Goal: Contribute content: Add original content to the website for others to see

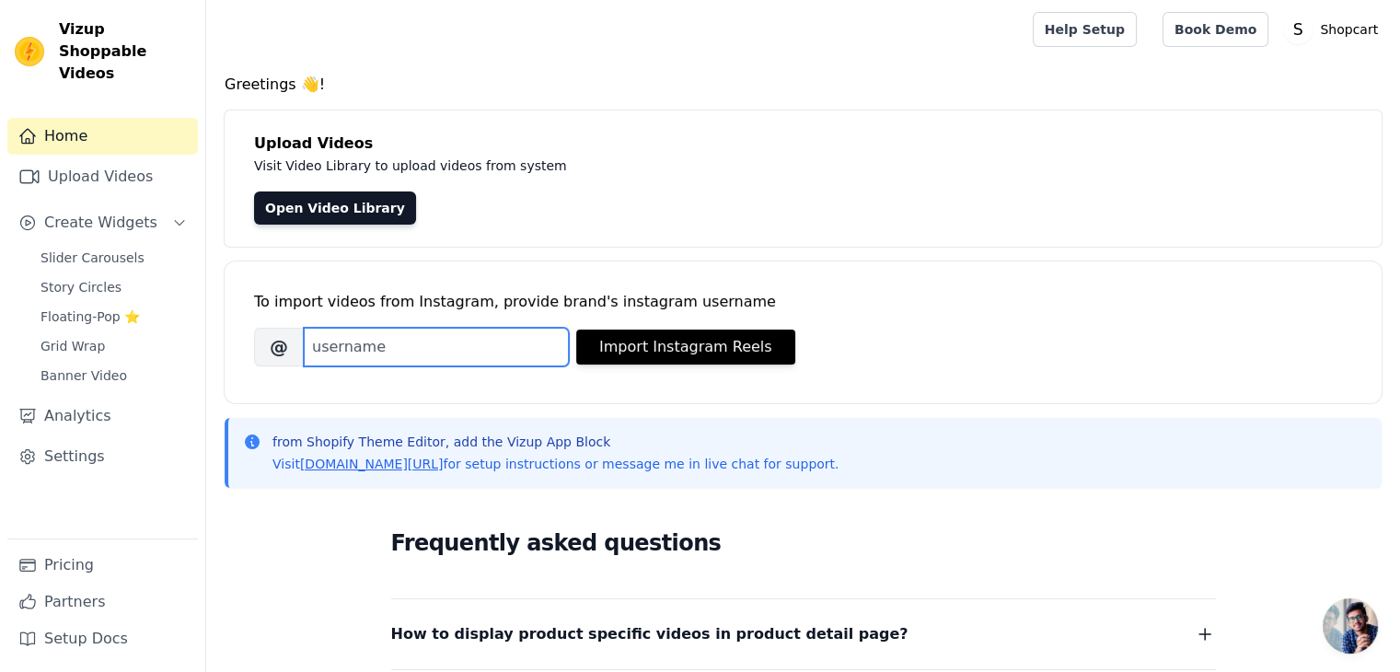
click at [427, 346] on input "Brand's Instagram Username" at bounding box center [436, 347] width 265 height 39
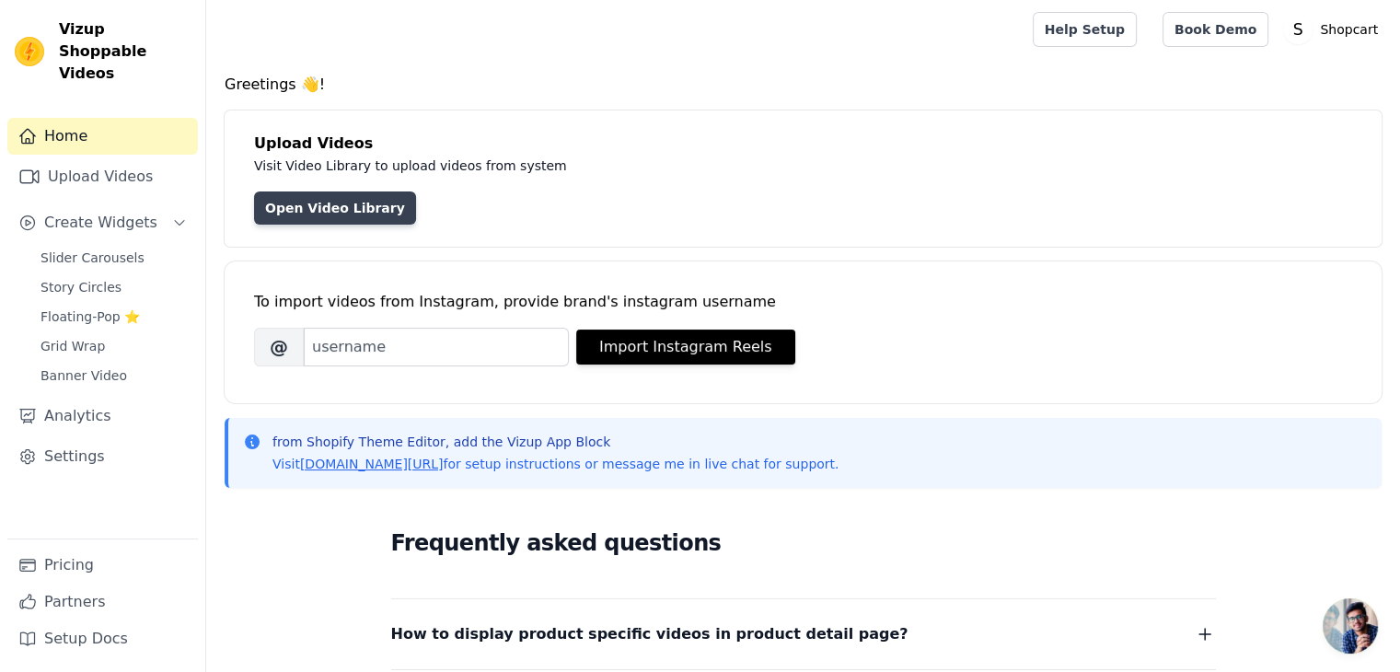
click at [309, 195] on link "Open Video Library" at bounding box center [335, 207] width 162 height 33
click at [294, 213] on link "Open Video Library" at bounding box center [335, 207] width 162 height 33
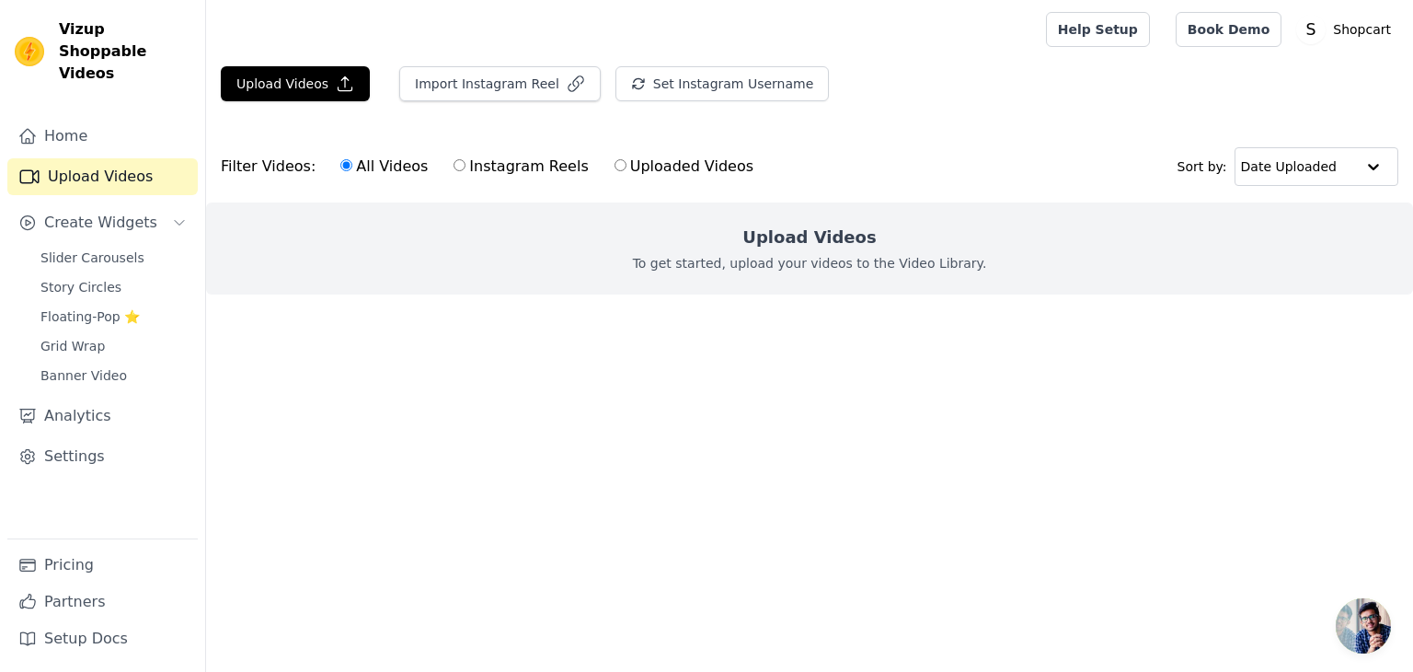
click at [614, 279] on div "Upload Videos To get started, upload your videos to the Video Library." at bounding box center [809, 248] width 1207 height 92
click at [319, 88] on button "Upload Videos" at bounding box center [295, 83] width 149 height 35
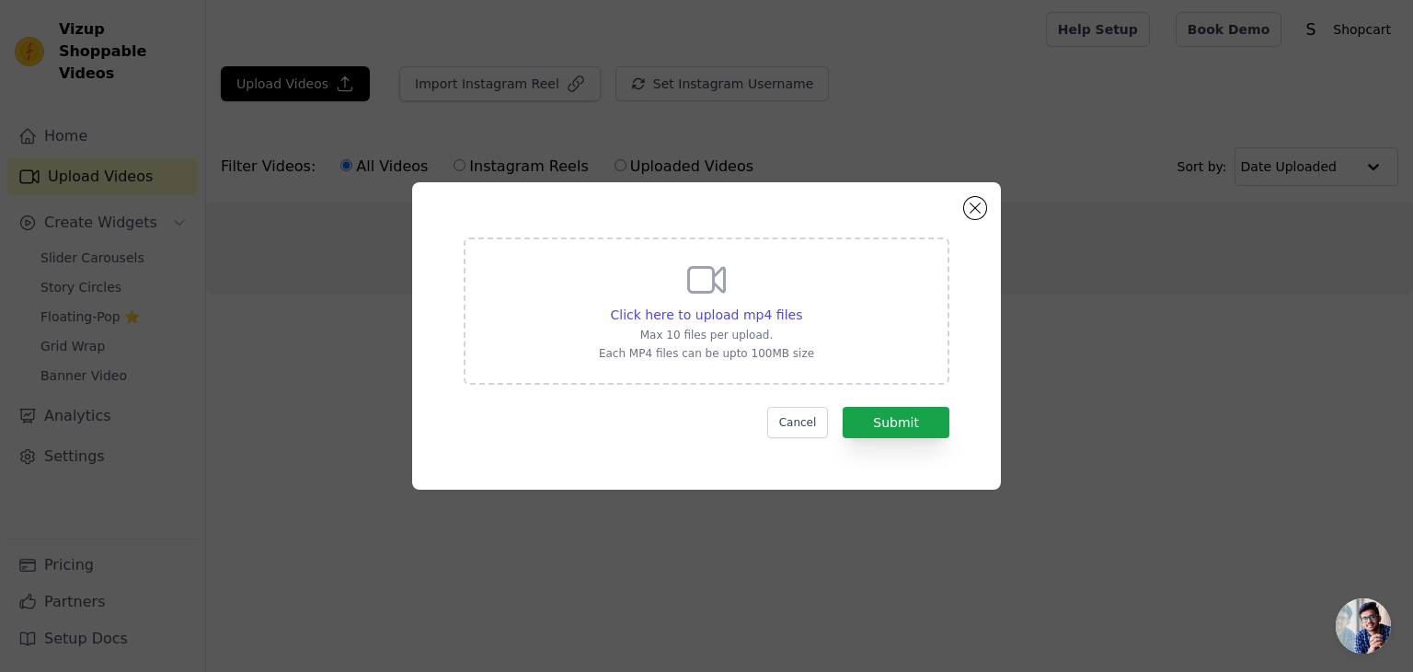
click at [699, 270] on icon at bounding box center [707, 280] width 44 height 44
click at [801, 305] on input "Click here to upload mp4 files Max 10 files per upload. Each MP4 files can be u…" at bounding box center [801, 305] width 1 height 1
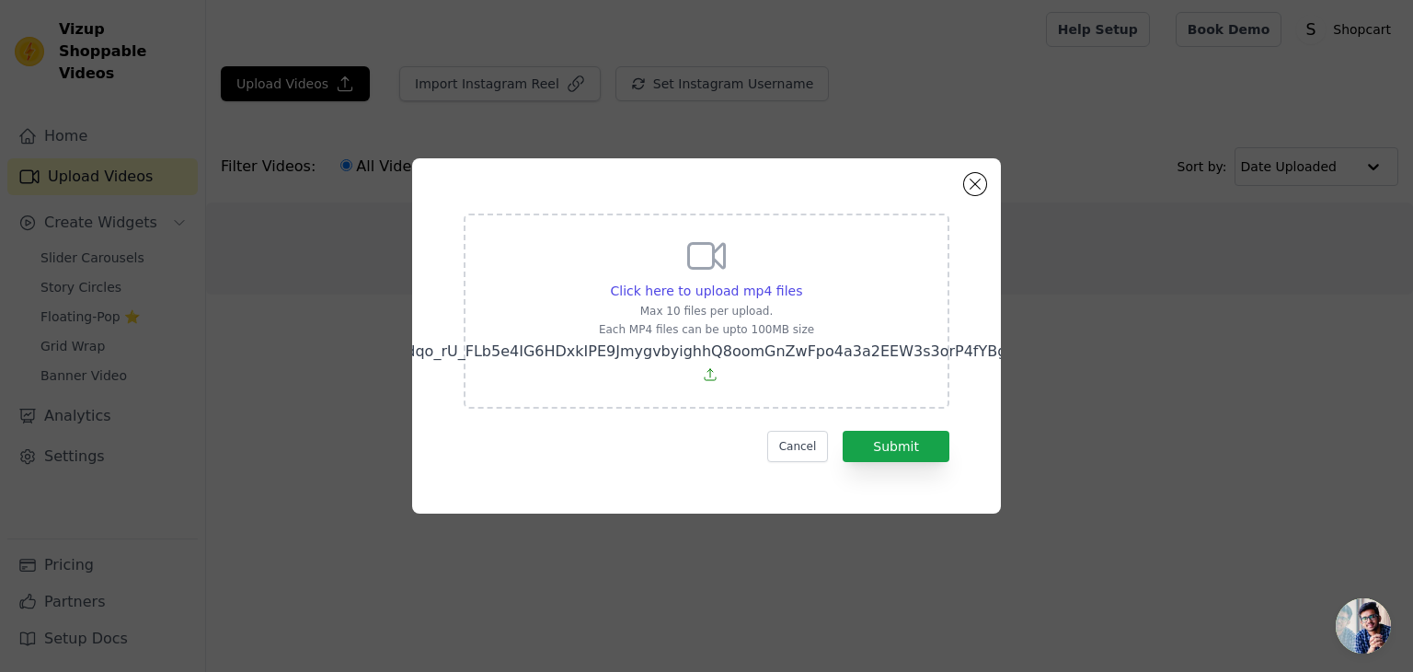
click at [686, 270] on icon at bounding box center [707, 256] width 44 height 44
click at [801, 281] on input "Click here to upload mp4 files Max 10 files per upload. Each MP4 files can be u…" at bounding box center [801, 281] width 1 height 1
click at [722, 283] on span "Click here to upload mp4 files" at bounding box center [707, 290] width 192 height 15
click at [801, 281] on input "Click here to upload mp4 files Max 10 files per upload. Each MP4 files can be u…" at bounding box center [801, 281] width 1 height 1
click at [689, 283] on span "Click here to upload mp4 files" at bounding box center [707, 290] width 192 height 15
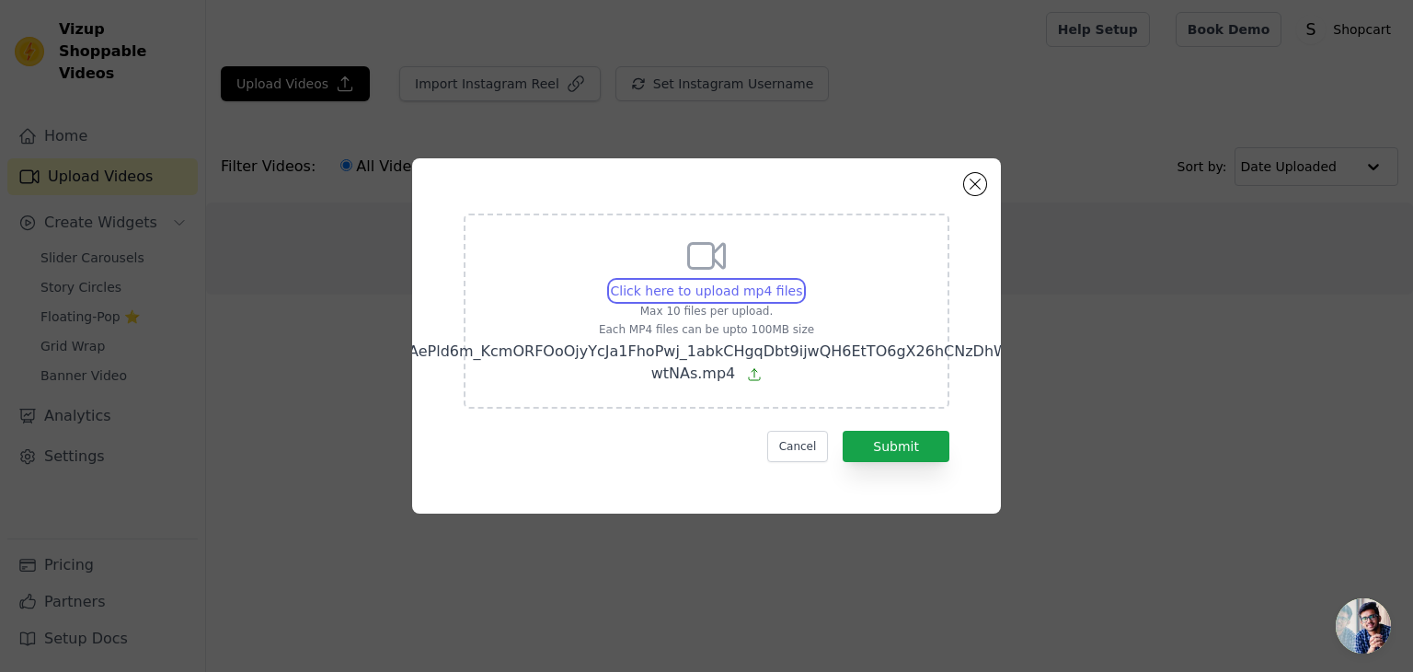
click at [801, 281] on input "Click here to upload mp4 files Max 10 files per upload. Each MP4 files can be u…" at bounding box center [801, 281] width 1 height 1
type input "C:\fakepath\AQMS3_vgZyxQUgfd7kBDHd5uLX8m74lTz8LsdnvmDm-v_Io5gwK38Q3SiOOyLBRdIqW…"
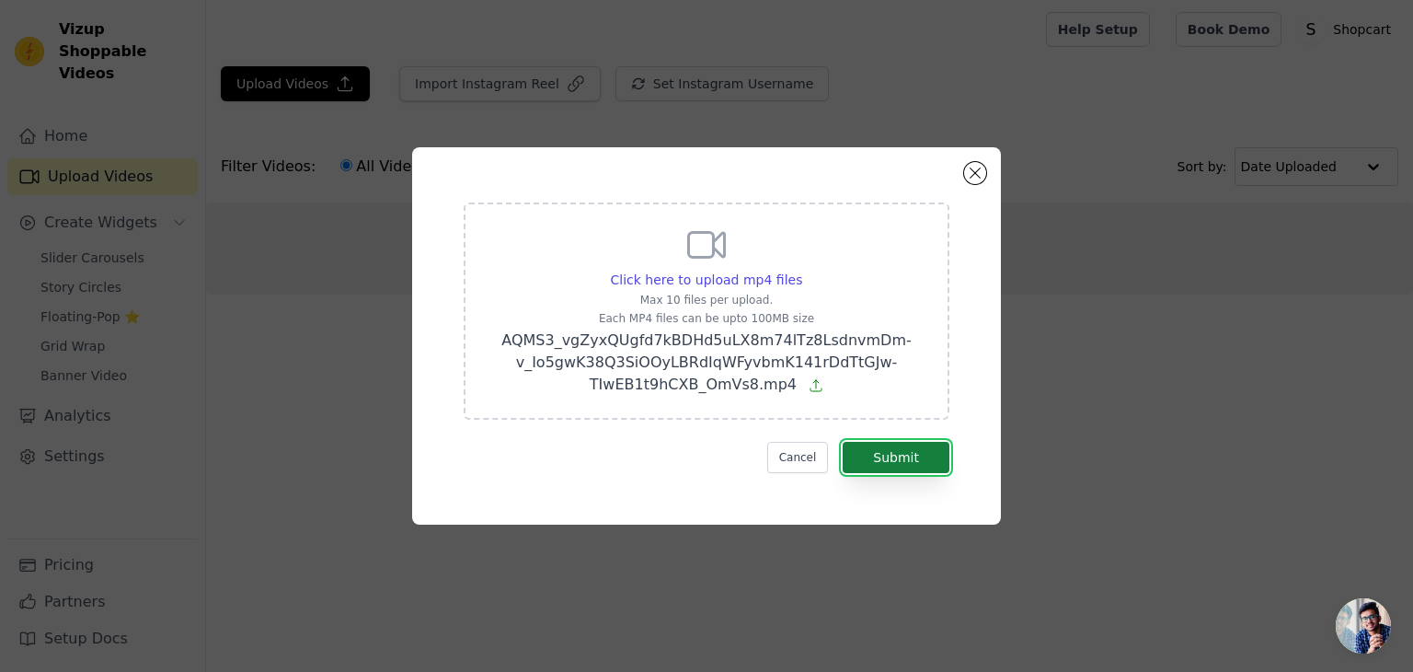
click at [914, 457] on button "Submit" at bounding box center [896, 457] width 107 height 31
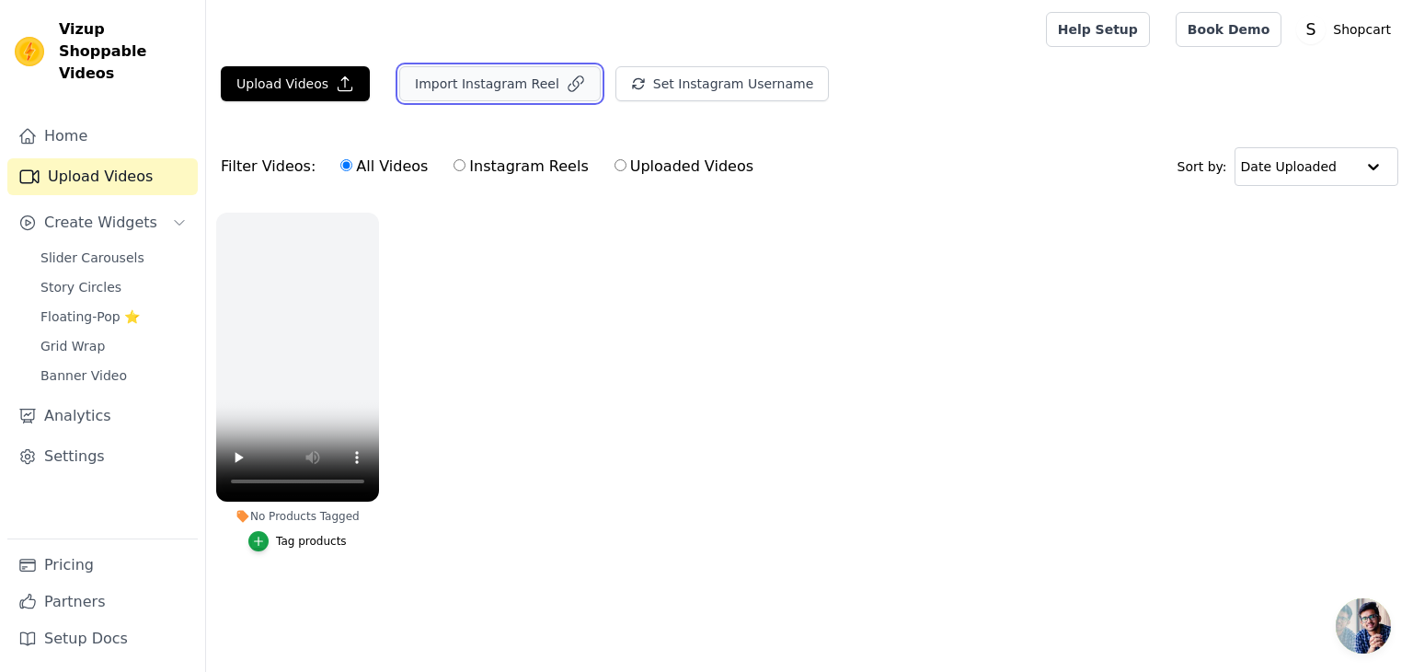
click at [505, 78] on button "Import Instagram Reel" at bounding box center [500, 83] width 202 height 35
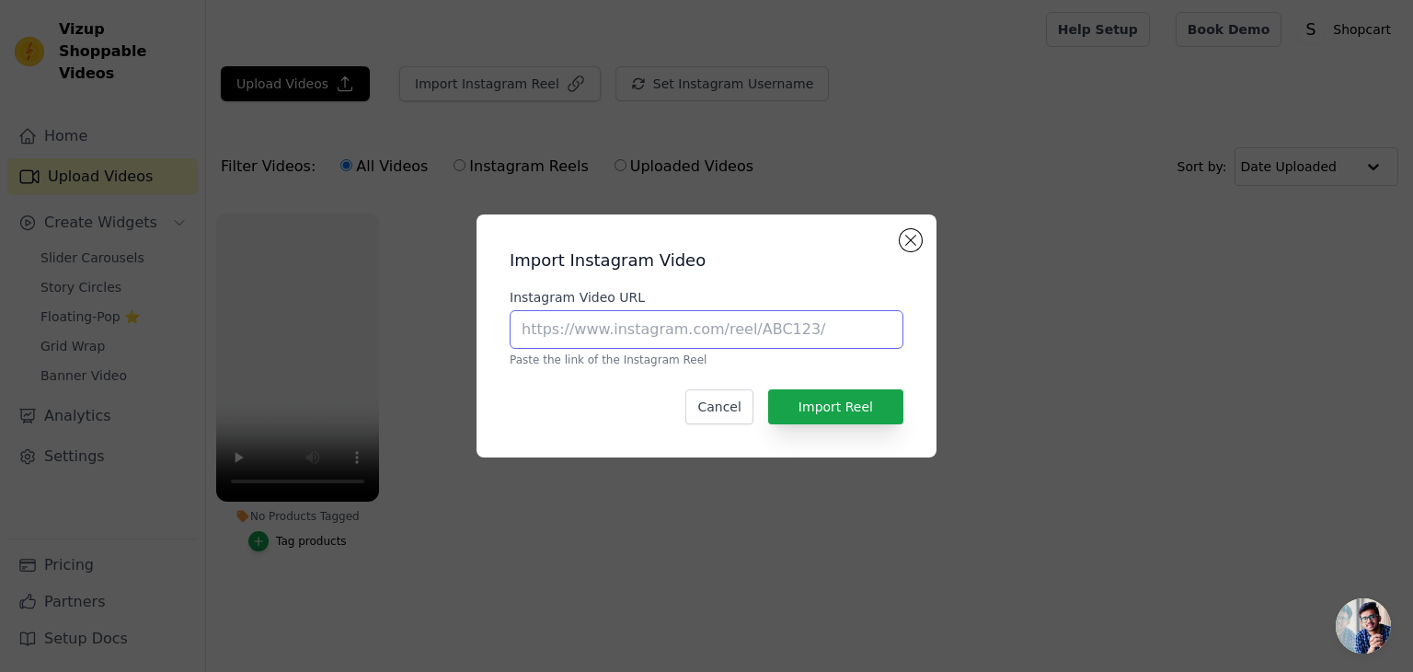
click at [595, 333] on input "Instagram Video URL" at bounding box center [707, 329] width 394 height 39
click at [515, 311] on input "Instagram Video URL" at bounding box center [707, 329] width 394 height 39
click at [683, 177] on div "Import Instagram Video Instagram Video URL Paste the link of the Instagram Reel…" at bounding box center [706, 336] width 1413 height 672
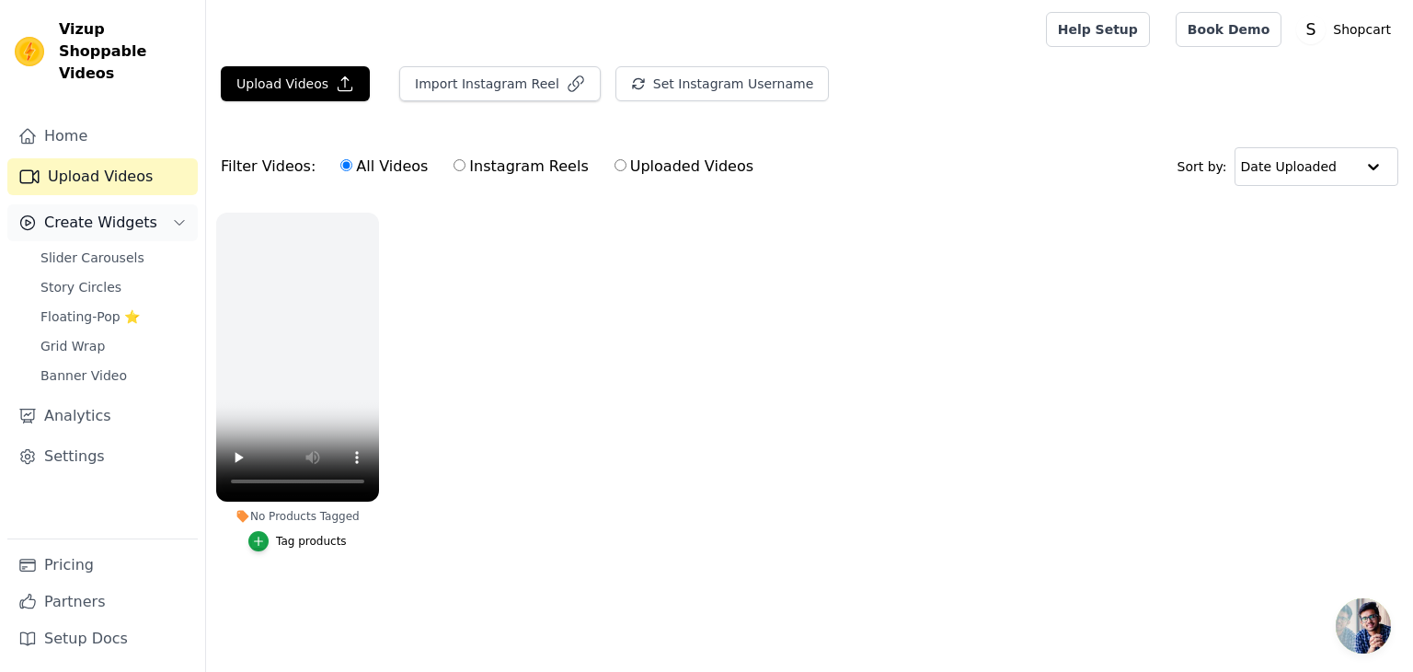
click at [118, 204] on button "Create Widgets" at bounding box center [102, 222] width 190 height 37
click at [121, 248] on span "Slider Carousels" at bounding box center [92, 257] width 104 height 18
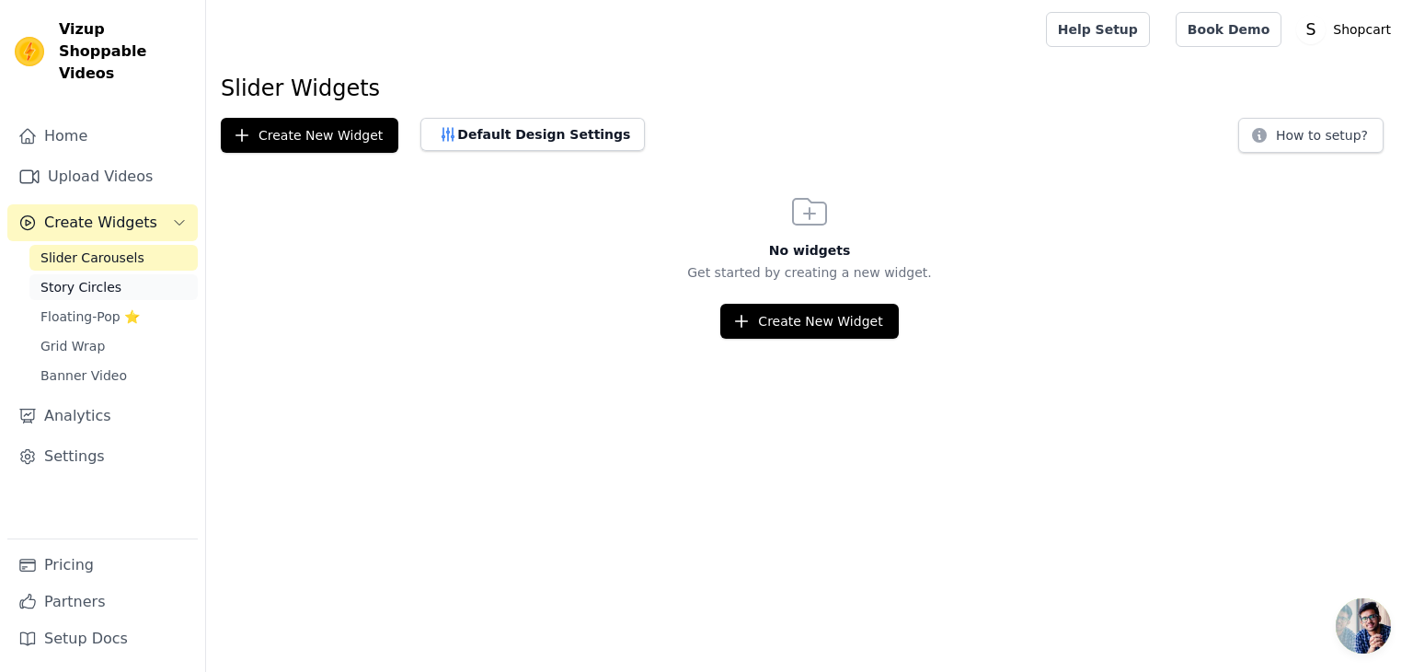
click at [128, 275] on link "Story Circles" at bounding box center [113, 287] width 168 height 26
